Goal: Information Seeking & Learning: Learn about a topic

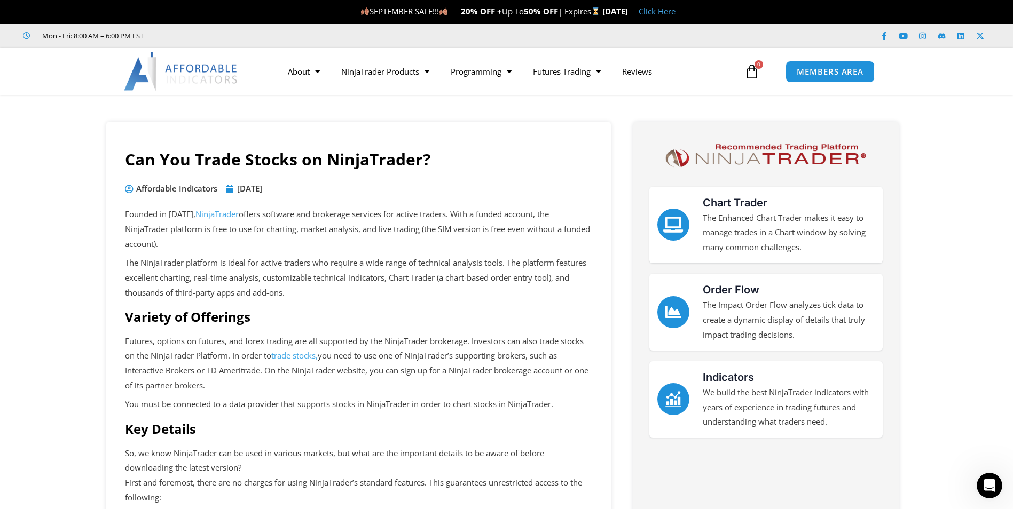
click at [288, 352] on link "trade stocks," at bounding box center [294, 355] width 46 height 11
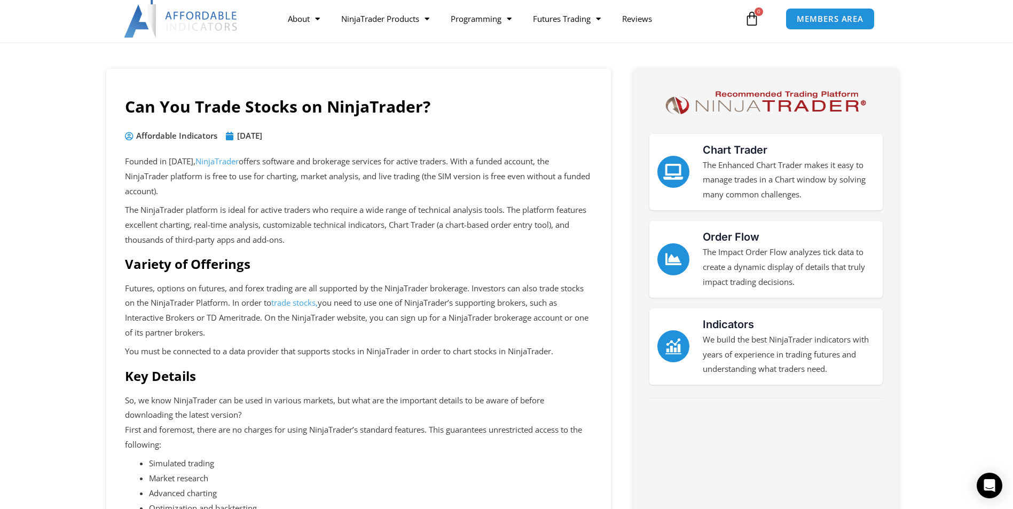
scroll to position [53, 0]
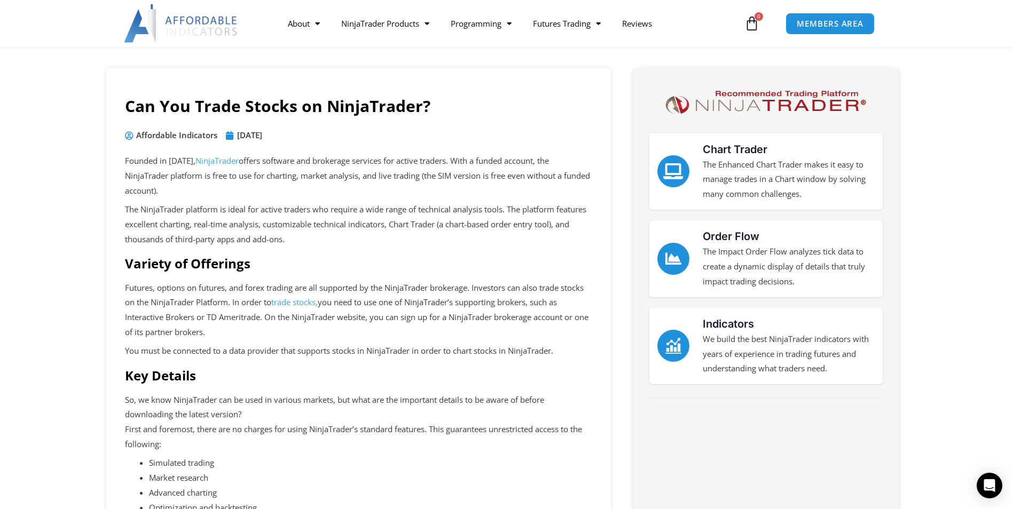
click at [295, 299] on link "trade stocks," at bounding box center [294, 302] width 46 height 11
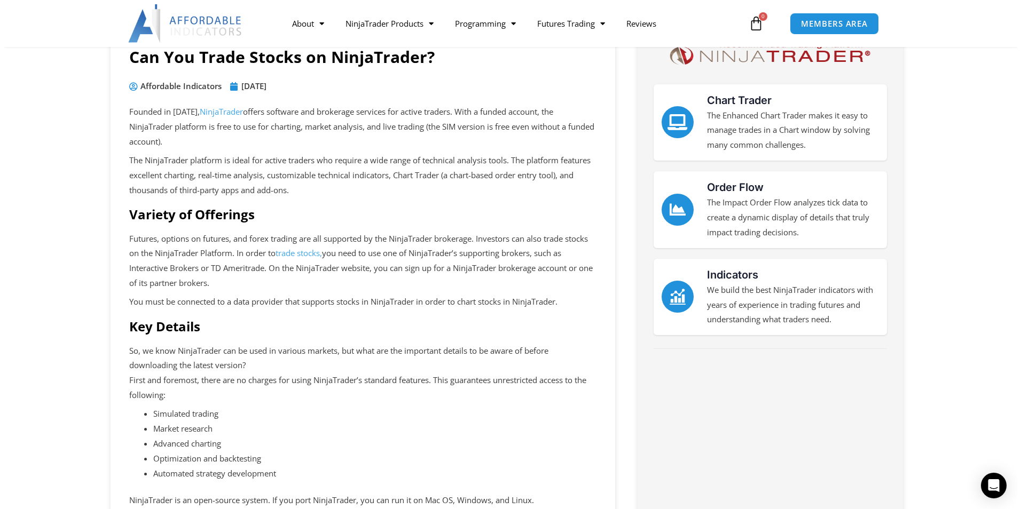
scroll to position [107, 0]
